Goal: Transaction & Acquisition: Purchase product/service

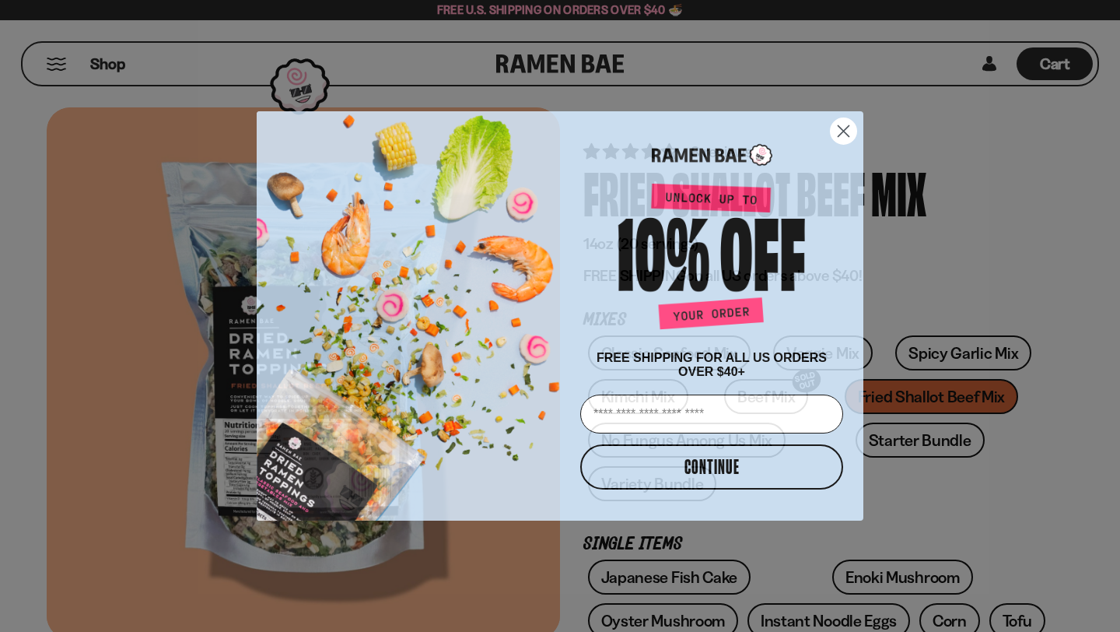
click at [843, 118] on circle "Close dialog" at bounding box center [844, 131] width 26 height 26
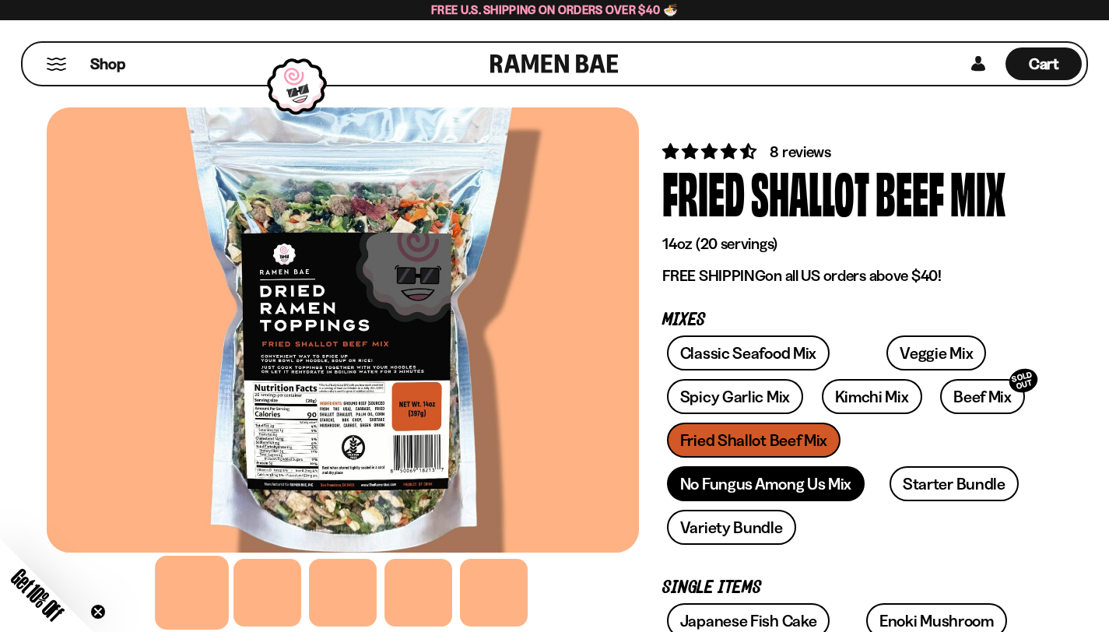
click at [668, 466] on link "No Fungus Among Us Mix" at bounding box center [766, 483] width 198 height 35
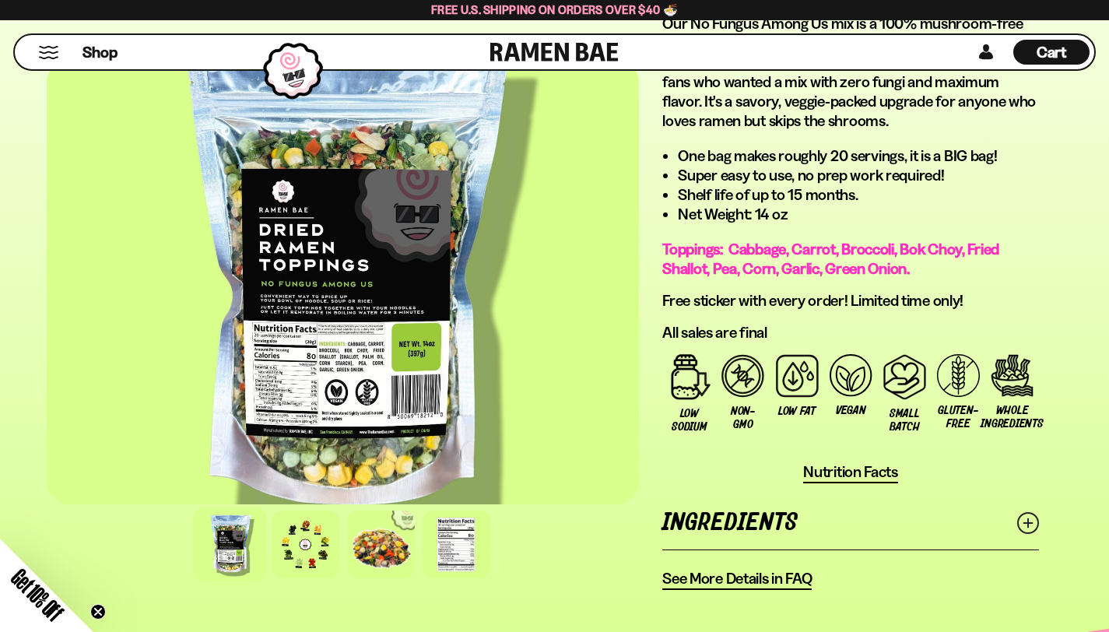
scroll to position [1176, 0]
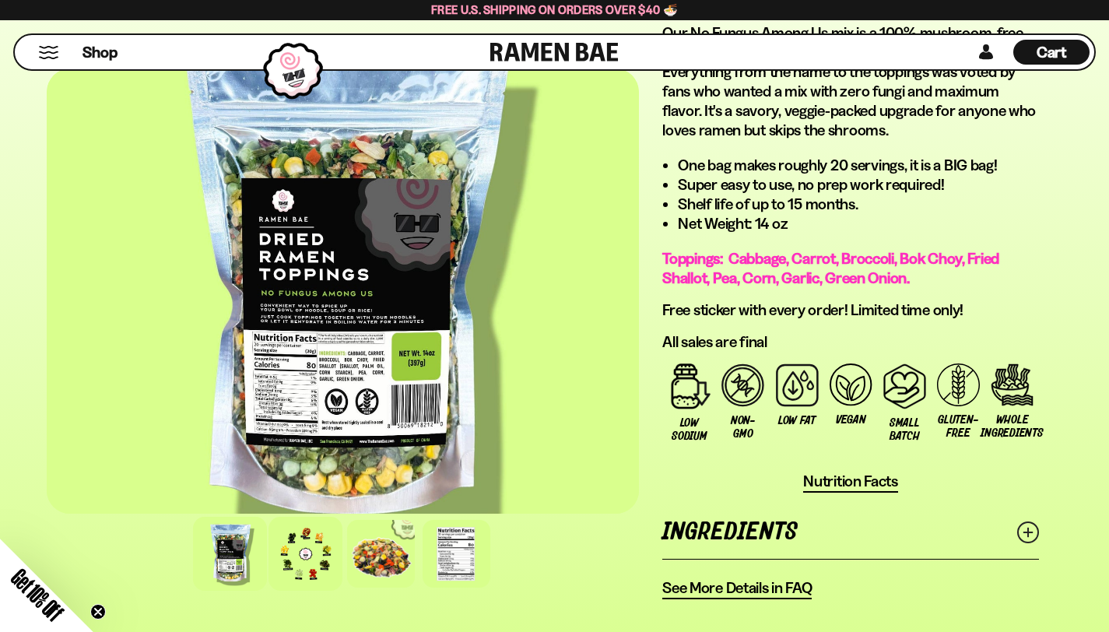
click at [273, 517] on div at bounding box center [305, 554] width 74 height 74
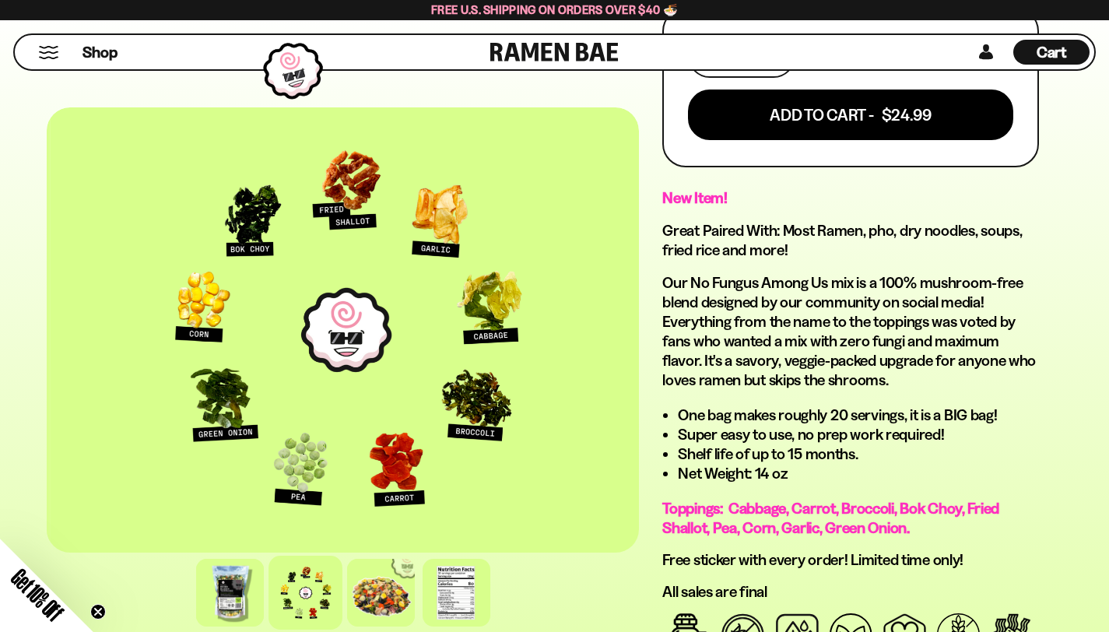
scroll to position [919, 0]
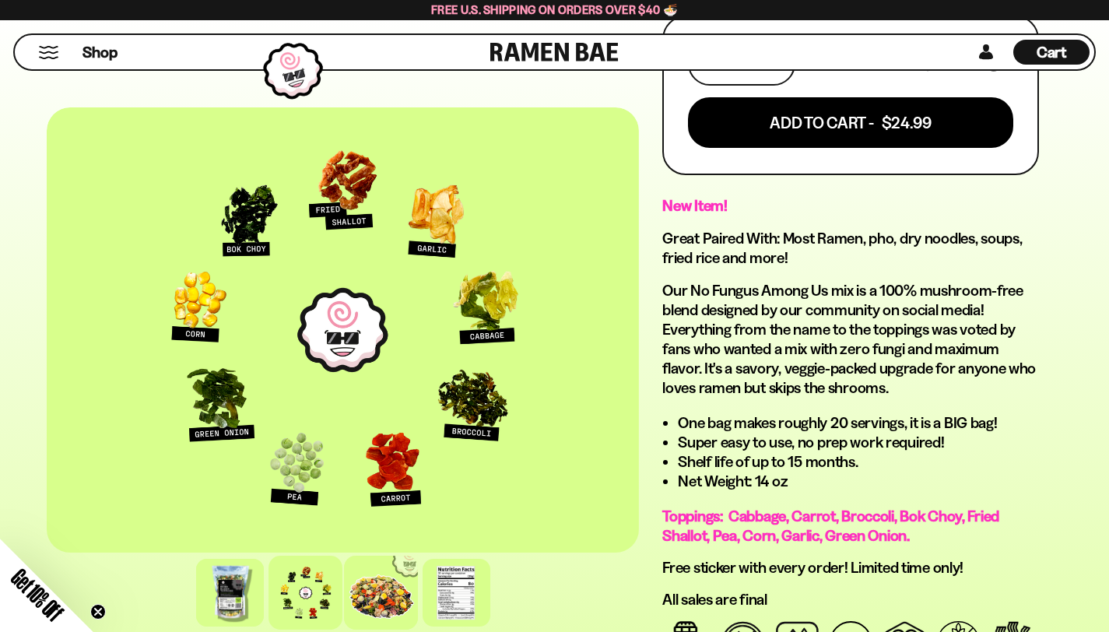
click at [353, 591] on div at bounding box center [381, 593] width 74 height 74
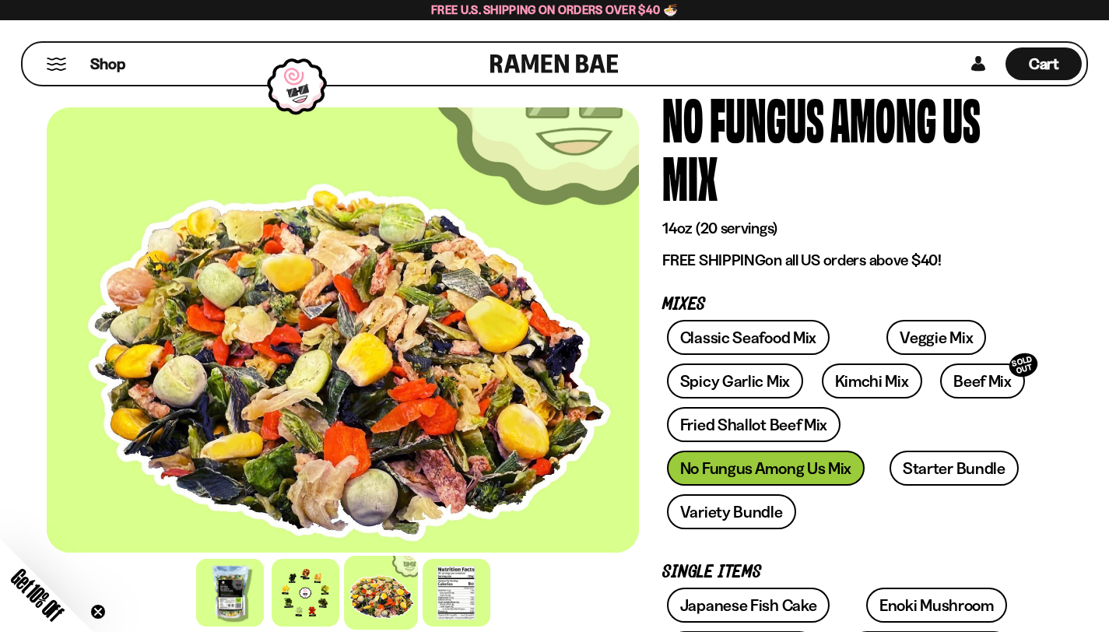
scroll to position [0, 0]
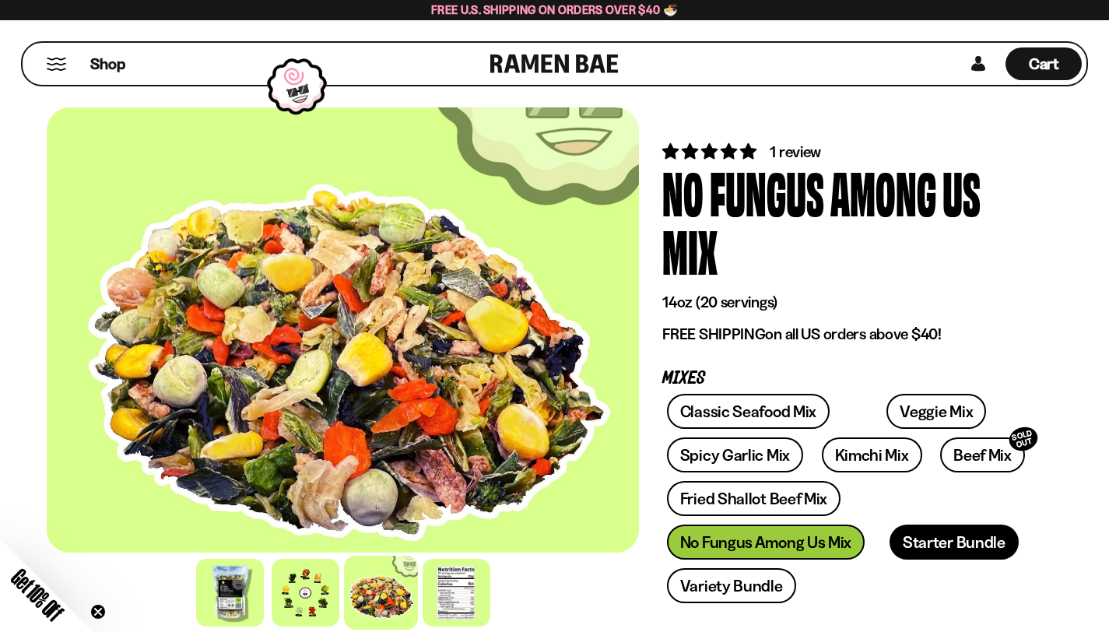
click at [889, 524] on link "Starter Bundle" at bounding box center [953, 541] width 129 height 35
